Goal: Find specific page/section: Find specific page/section

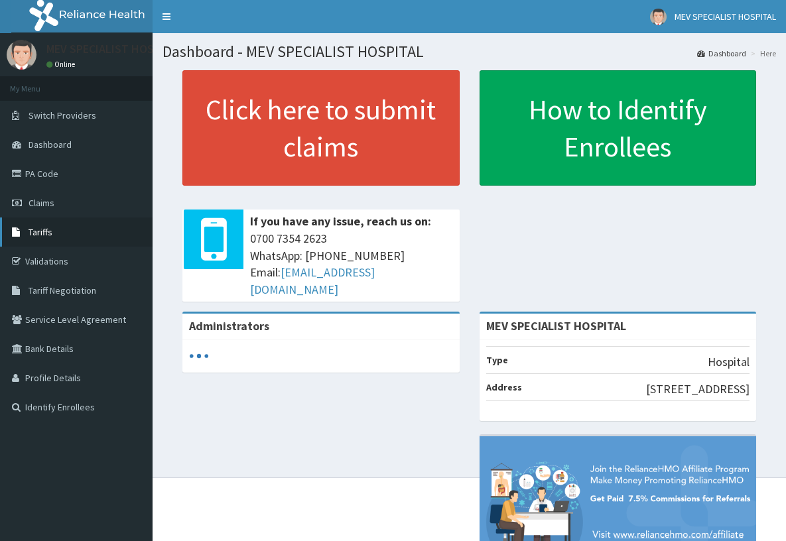
click at [47, 230] on span "Tariffs" at bounding box center [41, 232] width 24 height 12
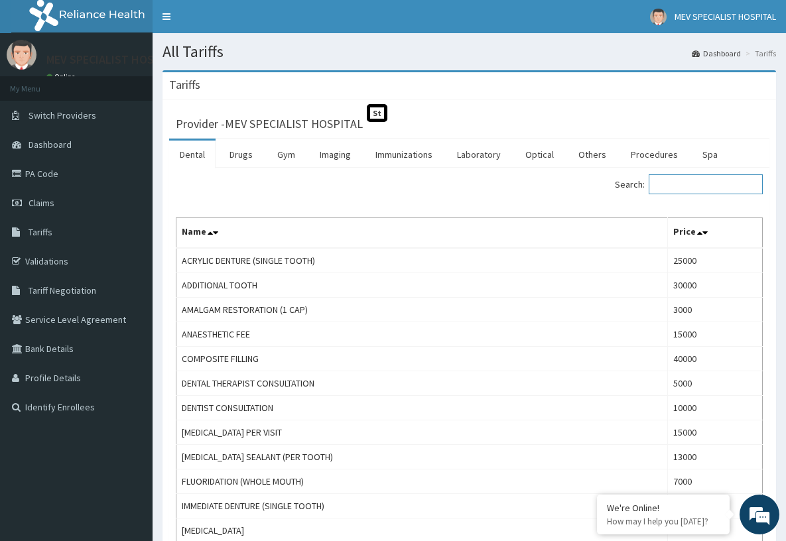
click at [711, 179] on input "Search:" at bounding box center [705, 184] width 114 height 20
click at [243, 154] on link "Drugs" at bounding box center [241, 155] width 44 height 28
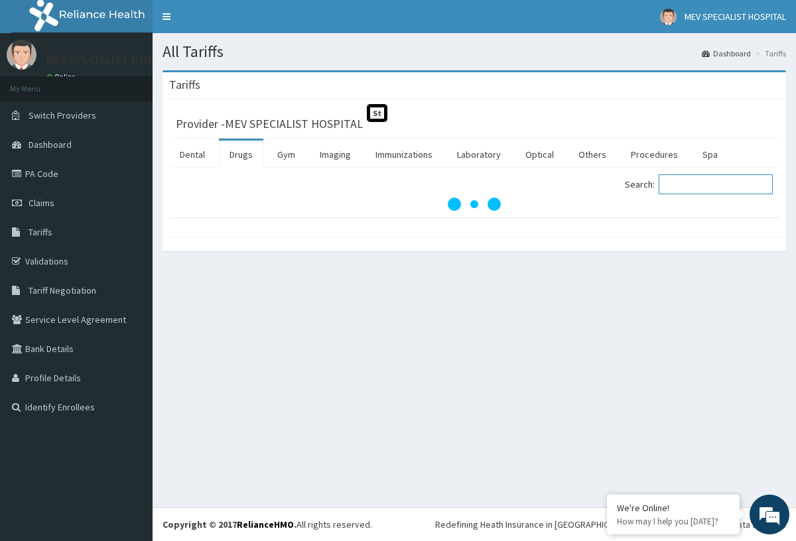
click at [711, 186] on input "Search:" at bounding box center [715, 184] width 114 height 20
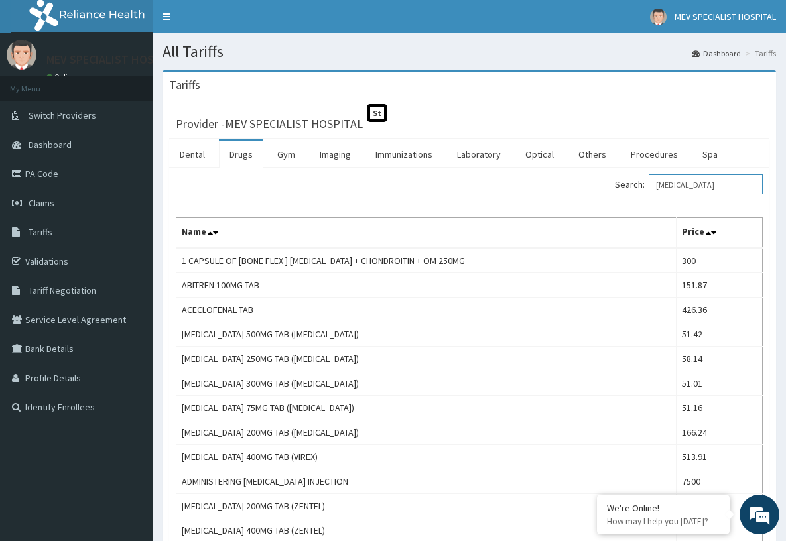
click at [735, 186] on input "[MEDICAL_DATA]" at bounding box center [705, 184] width 114 height 20
click at [731, 184] on input "[MEDICAL_DATA]" at bounding box center [705, 184] width 114 height 20
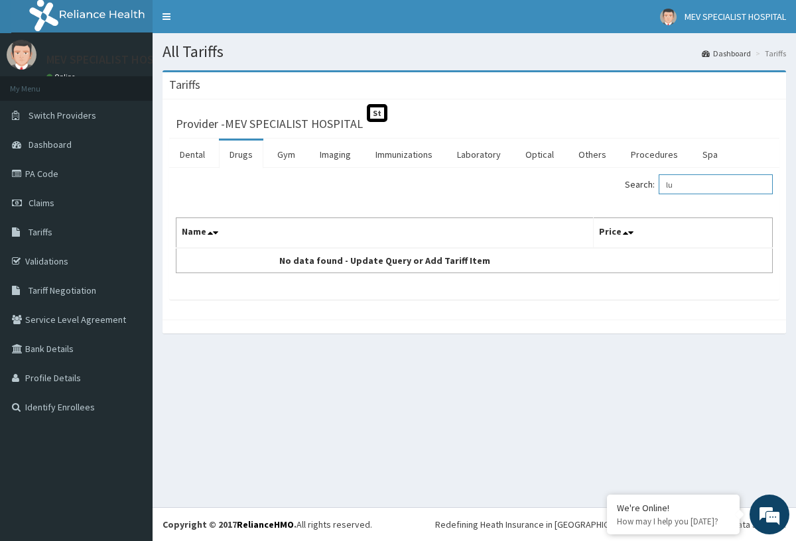
type input "l"
type input "corset"
